Goal: Task Accomplishment & Management: Manage account settings

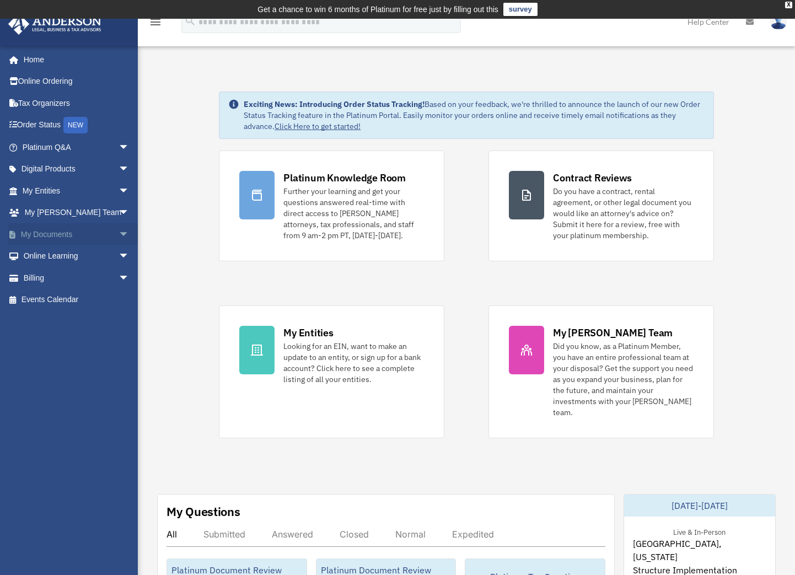
click at [81, 233] on link "My Documents arrow_drop_down" at bounding box center [77, 234] width 138 height 22
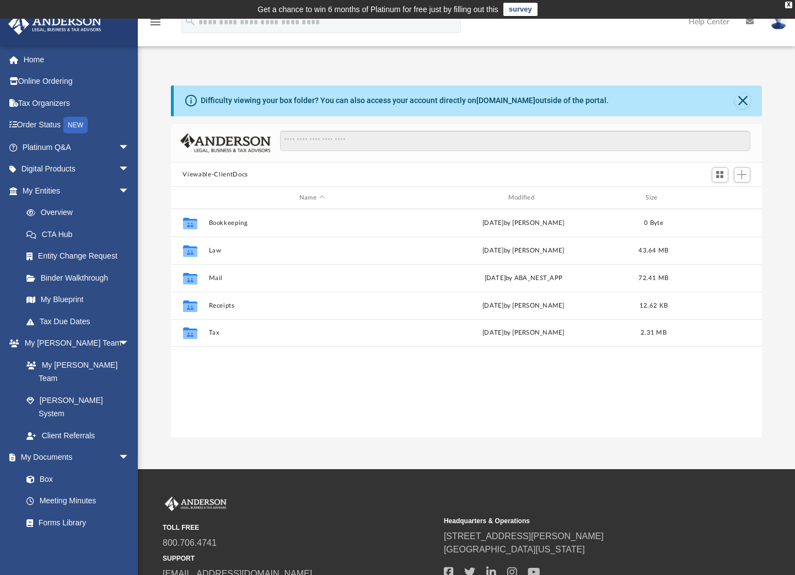
scroll to position [242, 582]
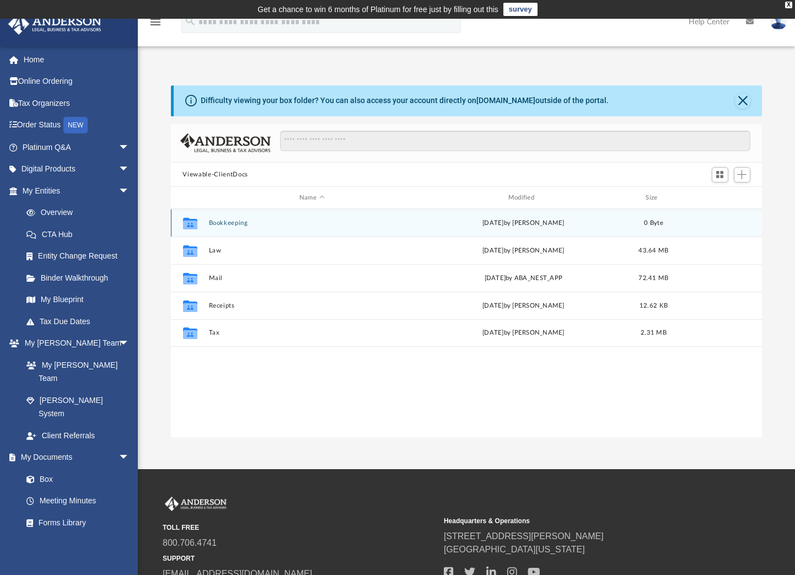
click at [293, 225] on button "Bookkeeping" at bounding box center [311, 222] width 207 height 7
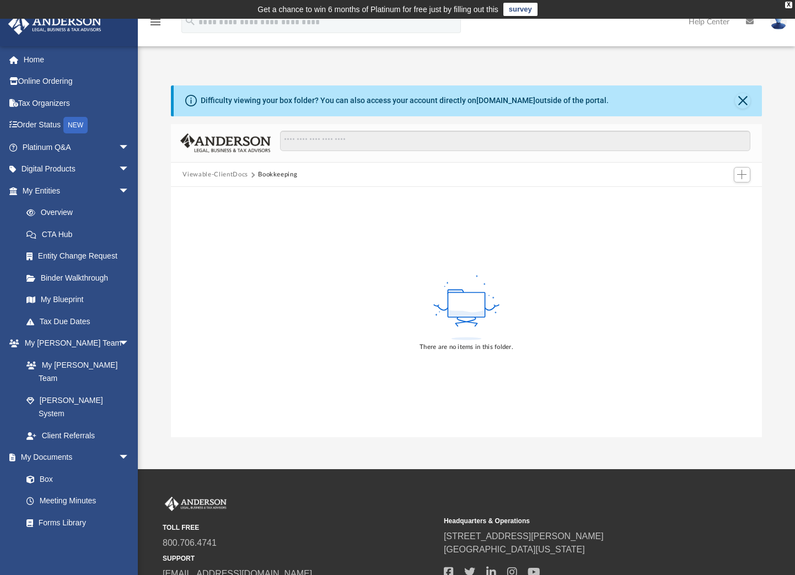
click at [229, 174] on button "Viewable-ClientDocs" at bounding box center [214, 175] width 65 height 10
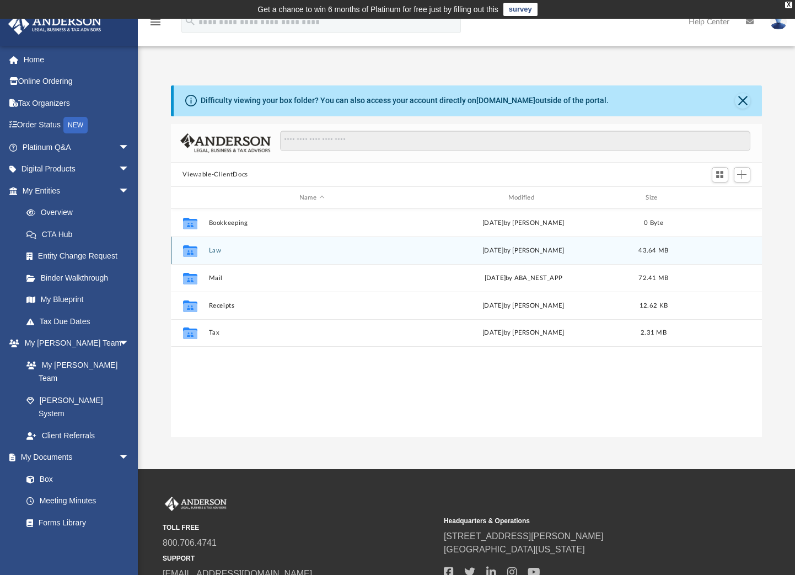
click at [226, 252] on button "Law" at bounding box center [311, 250] width 207 height 7
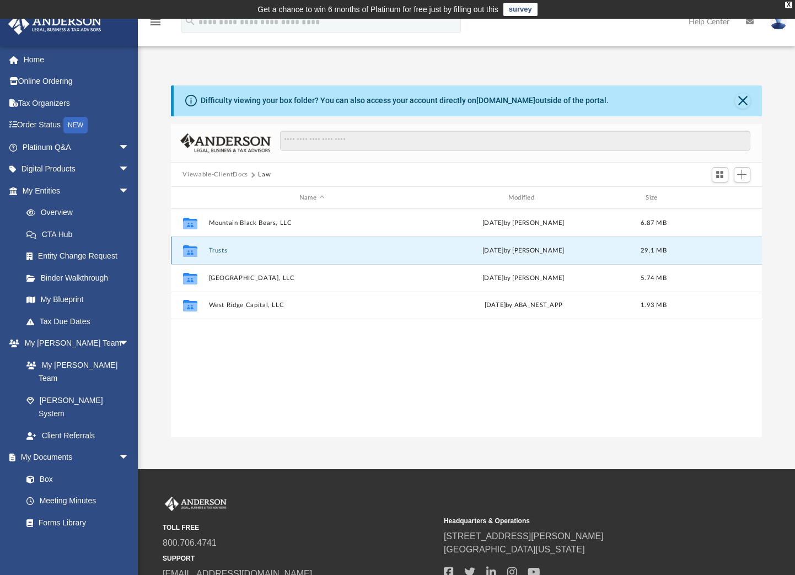
click at [231, 249] on button "Trusts" at bounding box center [311, 250] width 207 height 7
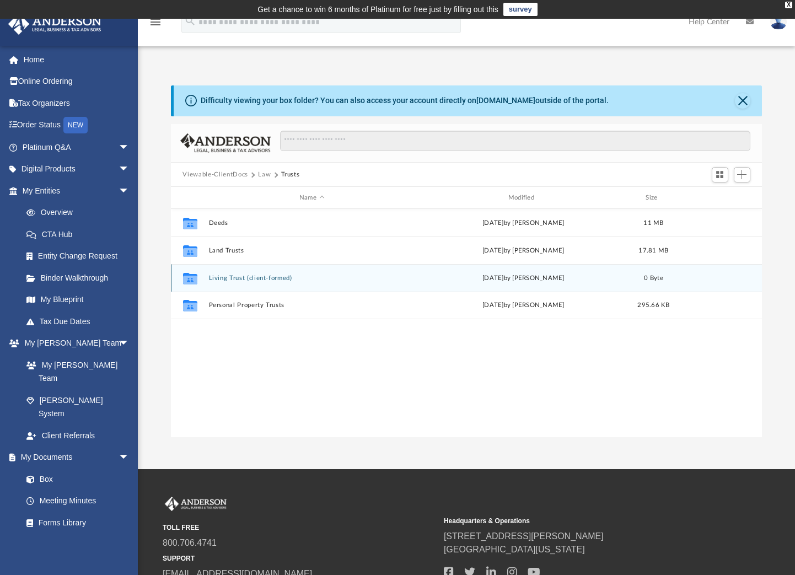
click at [262, 278] on button "Living Trust (client-formed)" at bounding box center [311, 277] width 207 height 7
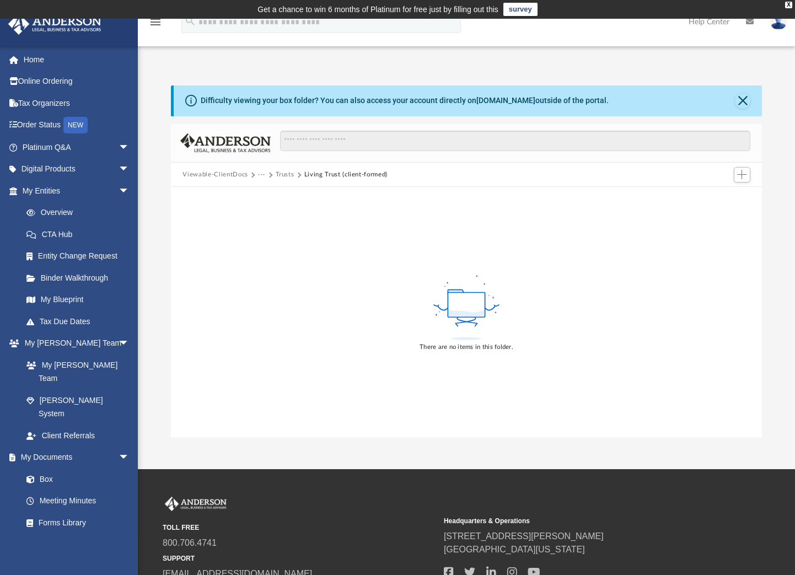
click at [327, 336] on div "There are no items in this folder." at bounding box center [466, 312] width 591 height 250
click at [738, 168] on button "Add" at bounding box center [741, 174] width 17 height 15
click at [715, 191] on li "Upload" at bounding box center [725, 197] width 35 height 12
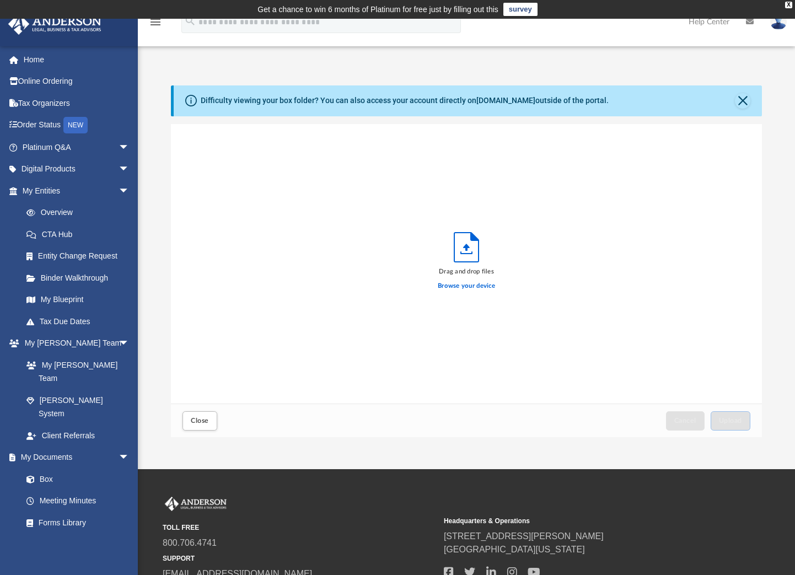
scroll to position [271, 582]
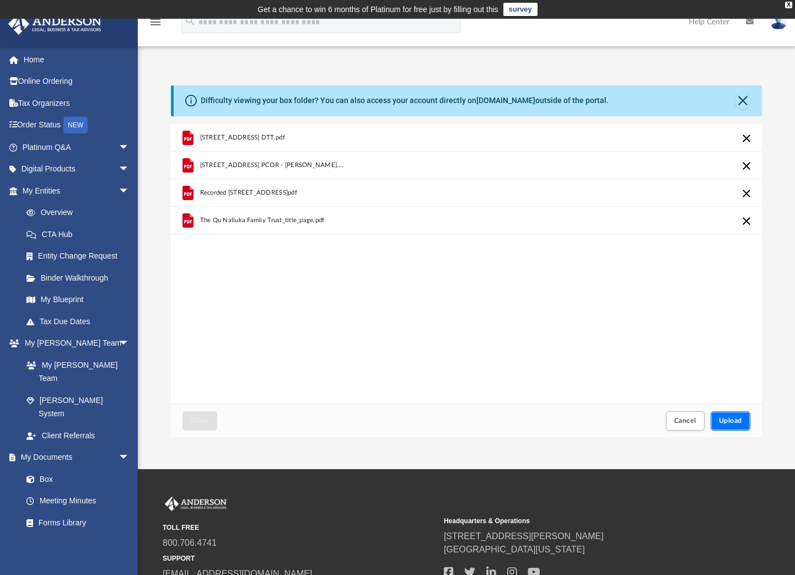
click at [733, 418] on span "Upload" at bounding box center [729, 420] width 23 height 7
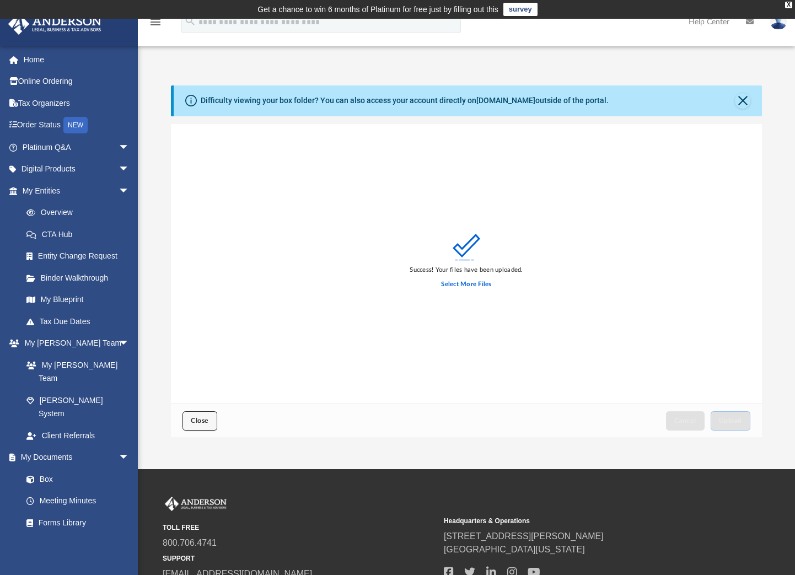
click at [209, 418] on button "Close" at bounding box center [199, 420] width 34 height 19
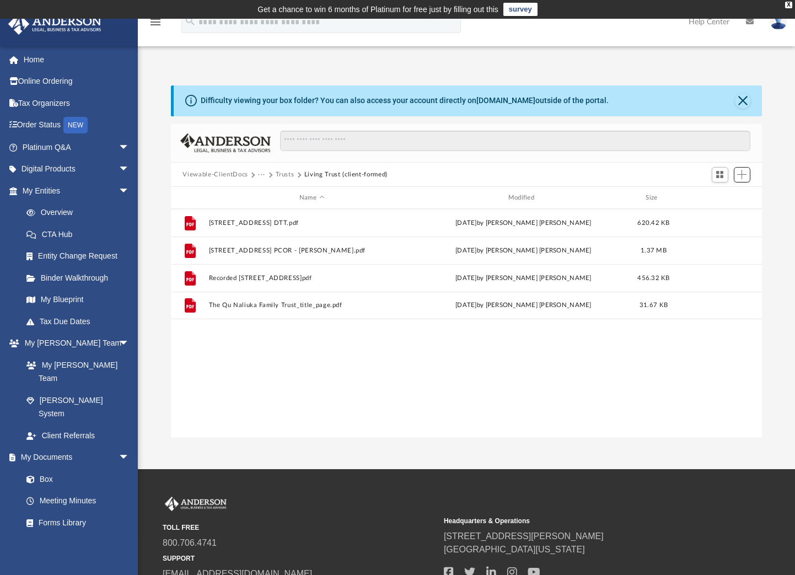
scroll to position [242, 582]
